Goal: Task Accomplishment & Management: Manage account settings

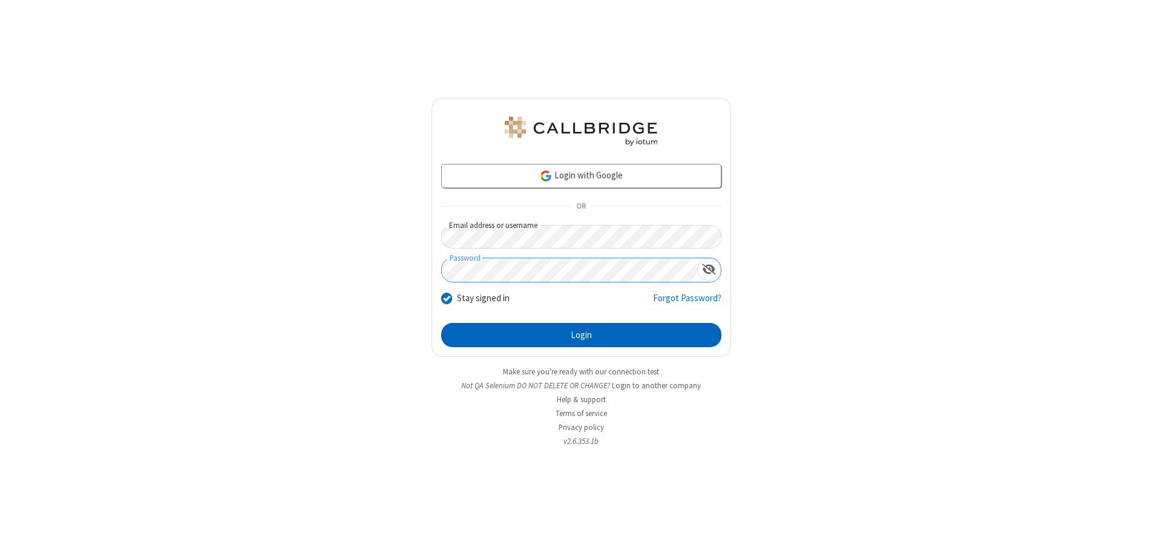
click at [581, 335] on button "Login" at bounding box center [581, 335] width 280 height 24
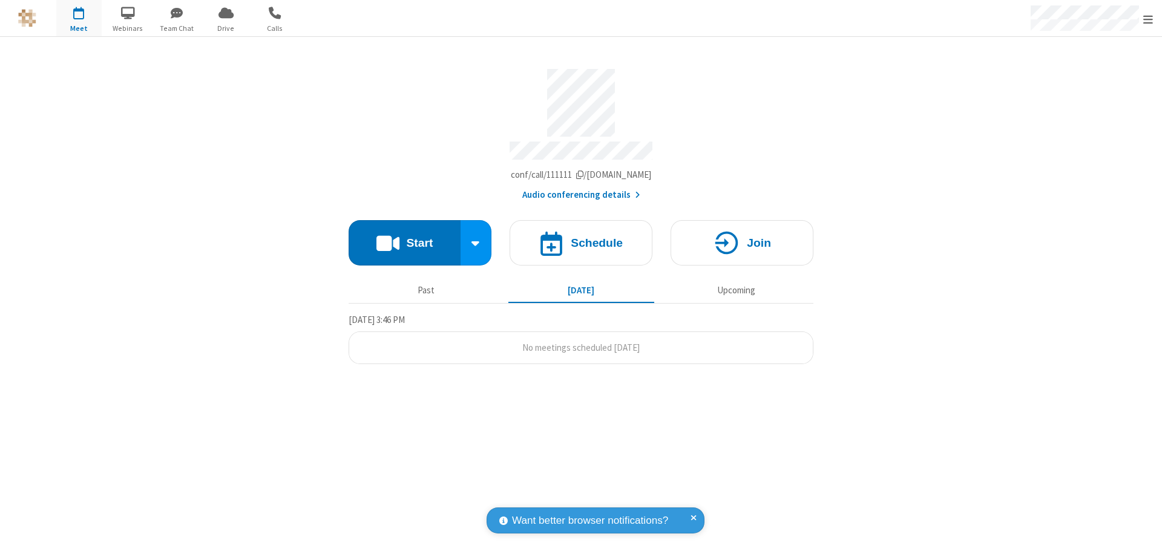
click at [1148, 19] on span "Open menu" at bounding box center [1148, 19] width 10 height 12
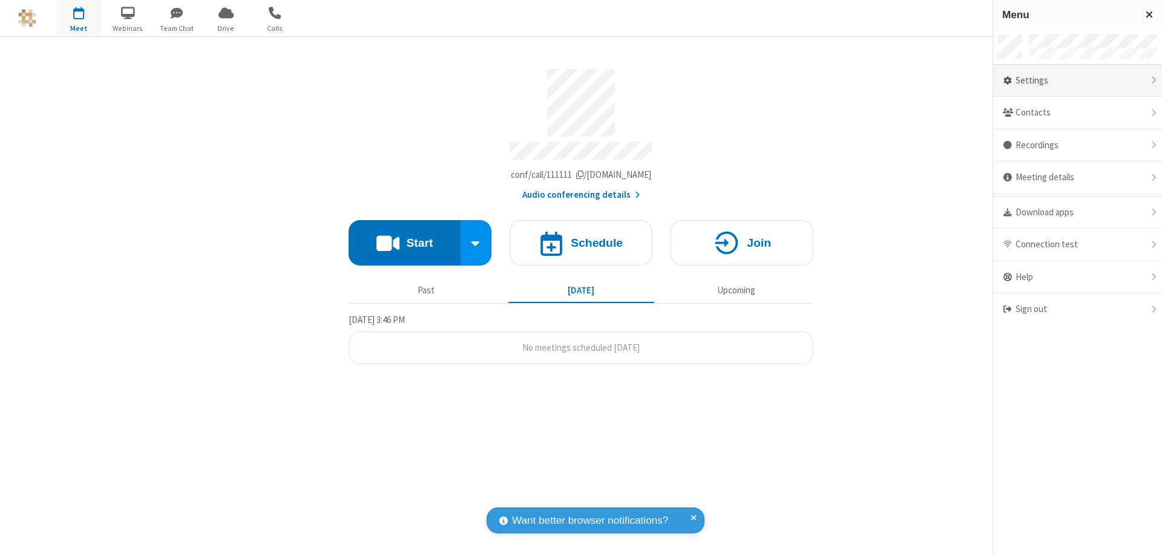
click at [1077, 81] on div "Settings" at bounding box center [1077, 81] width 169 height 33
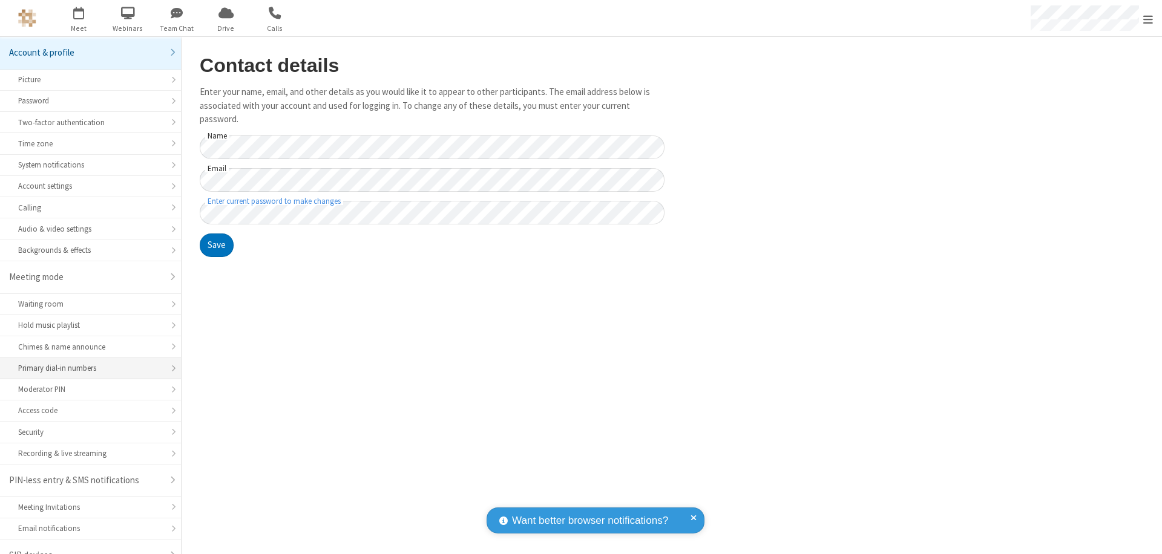
click at [86, 363] on div "Primary dial-in numbers" at bounding box center [90, 369] width 145 height 12
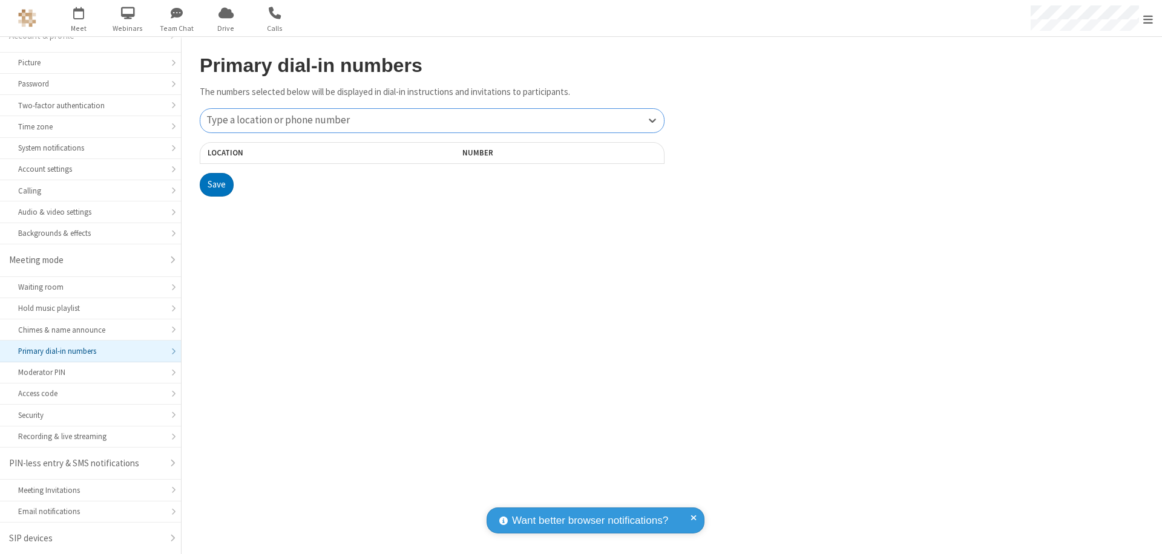
click at [432, 120] on div "Type a location or phone number" at bounding box center [432, 121] width 464 height 24
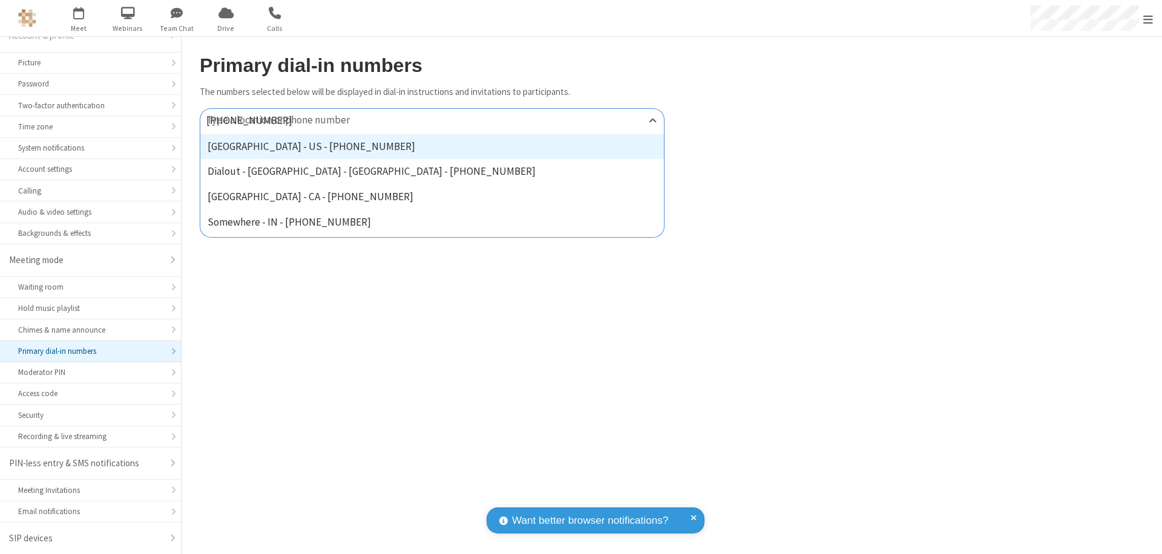
type input "[PHONE_NUMBER]"
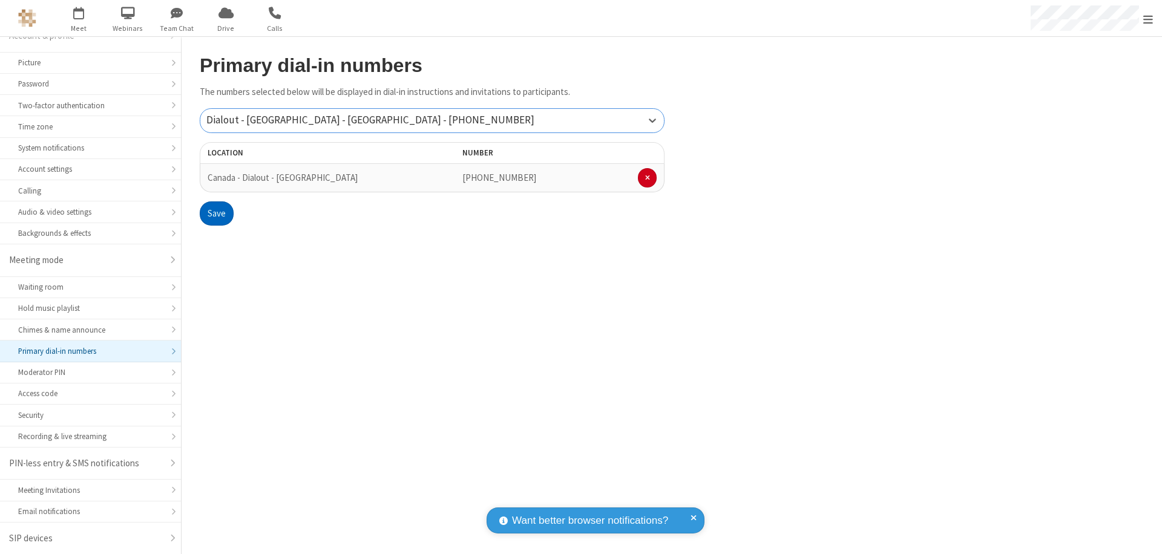
click at [216, 214] on button "Save" at bounding box center [217, 214] width 34 height 24
